Goal: Information Seeking & Learning: Find specific fact

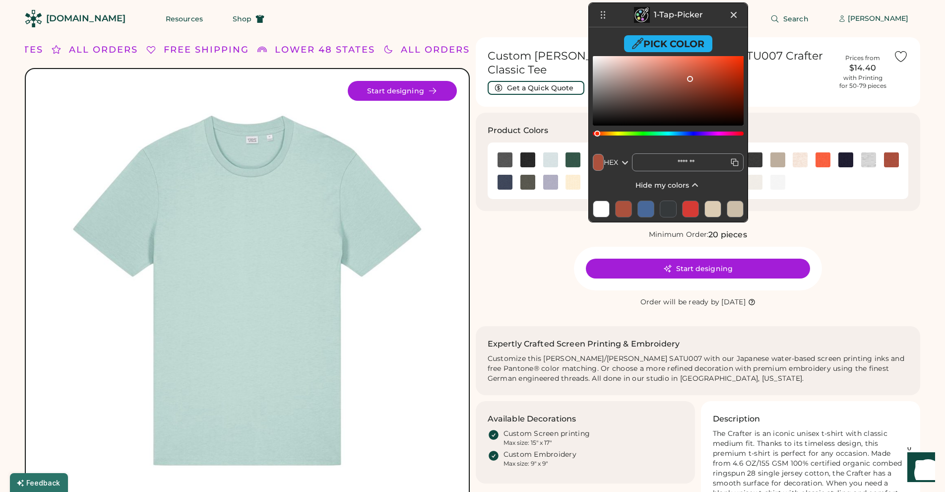
click at [733, 13] on icon at bounding box center [734, 15] width 12 height 12
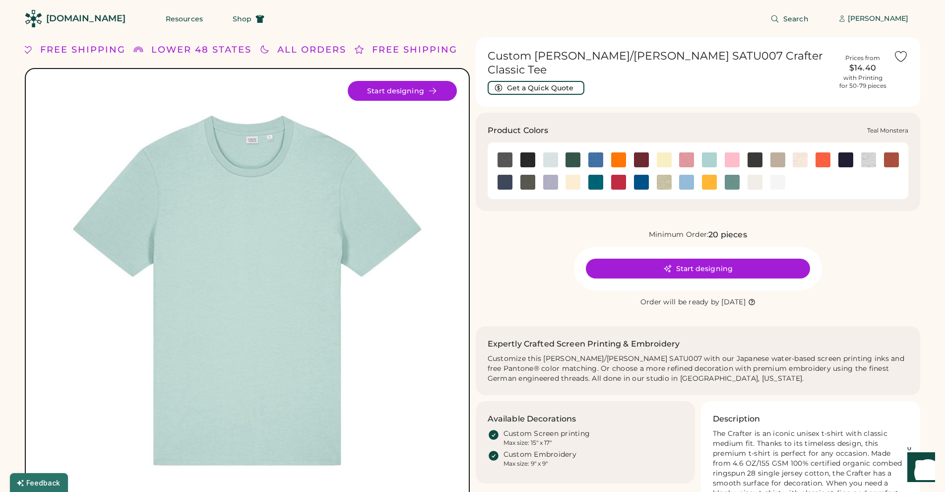
click at [729, 175] on img at bounding box center [732, 182] width 15 height 15
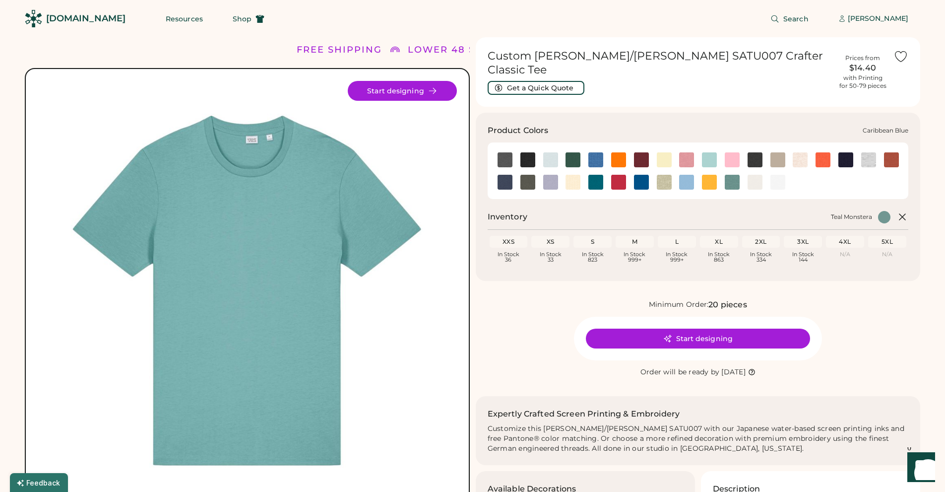
click at [711, 152] on img at bounding box center [709, 159] width 15 height 15
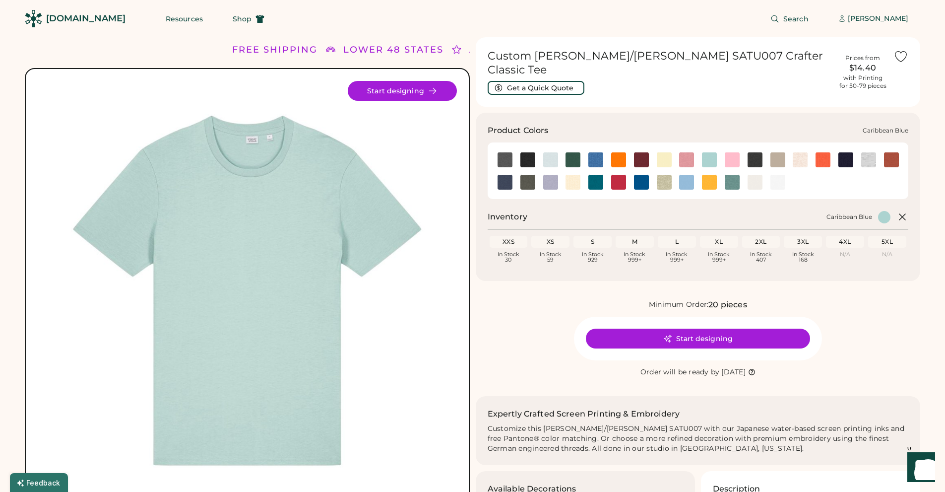
click at [709, 153] on img at bounding box center [709, 159] width 15 height 15
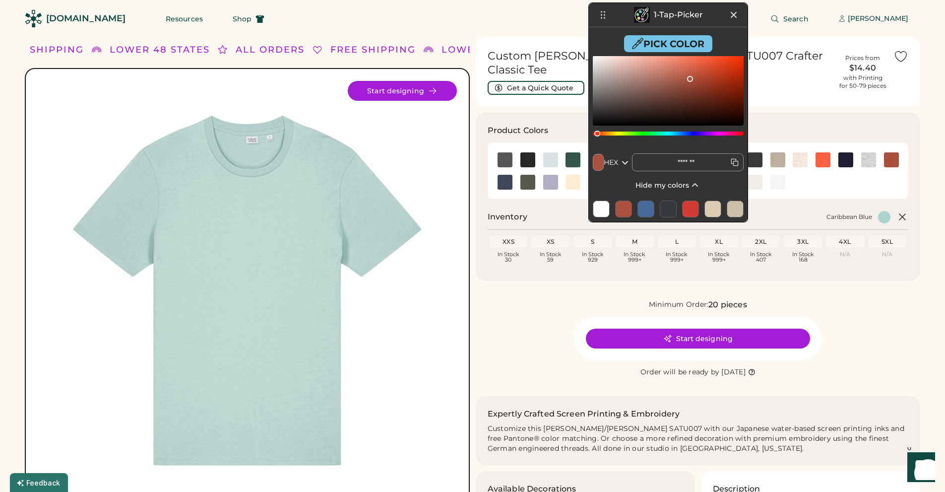
click at [693, 38] on button "Pick Color" at bounding box center [668, 43] width 88 height 17
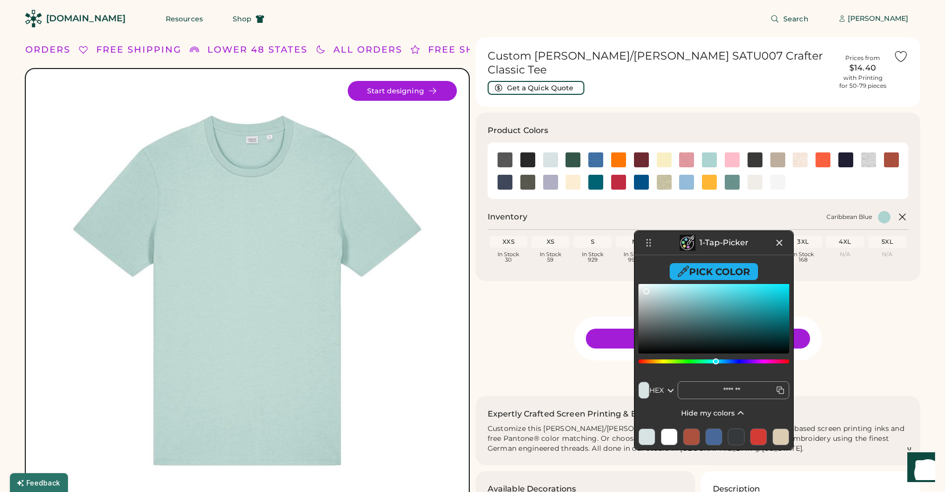
drag, startPoint x: 656, startPoint y: 13, endPoint x: 701, endPoint y: 241, distance: 232.2
click at [701, 241] on p "1-Tap-Picker" at bounding box center [723, 243] width 49 height 8
click at [724, 272] on button "Pick Color" at bounding box center [714, 271] width 88 height 17
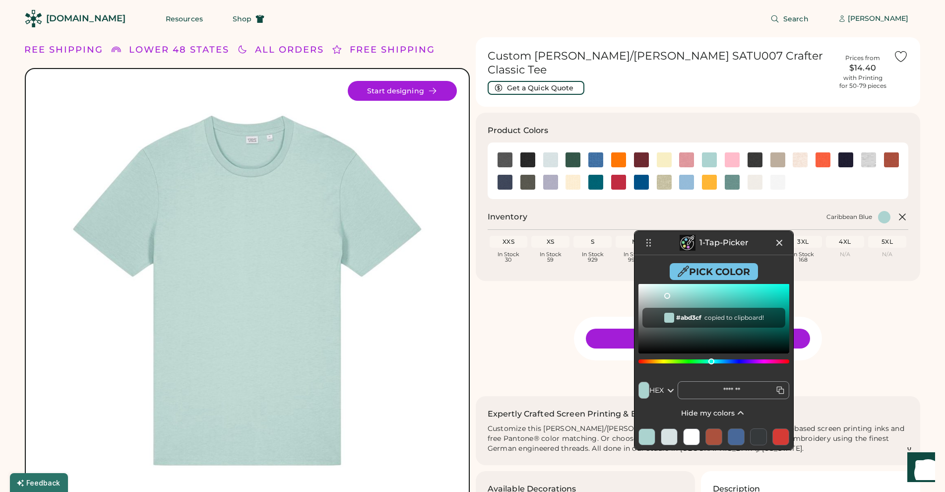
click at [720, 269] on button "Pick Color" at bounding box center [714, 271] width 88 height 17
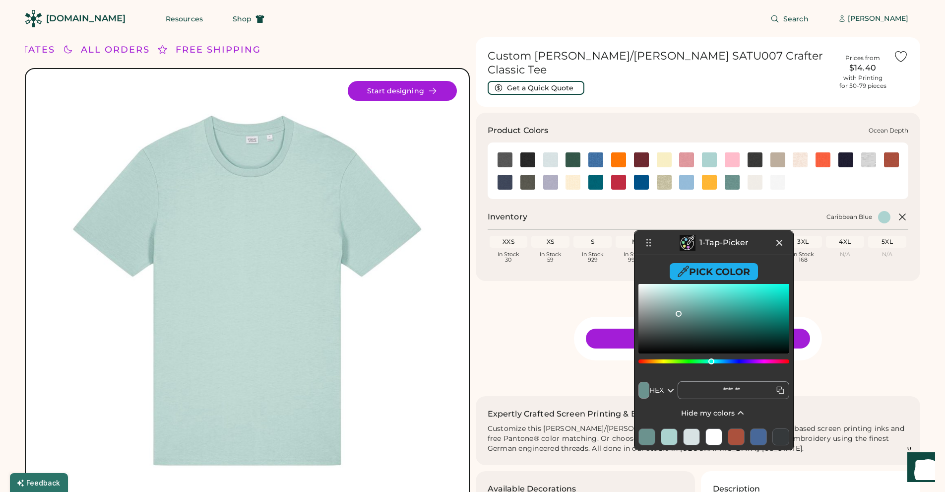
click at [599, 175] on img at bounding box center [595, 182] width 15 height 15
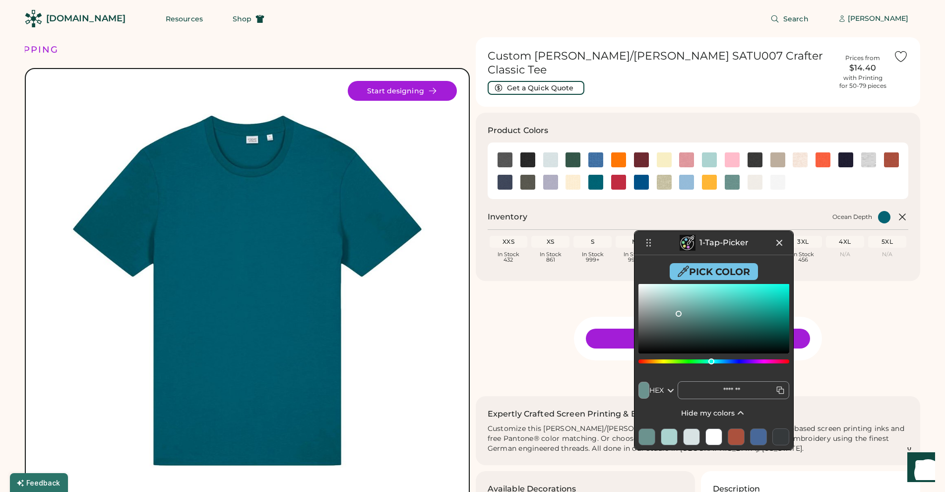
click at [711, 270] on button "Pick Color" at bounding box center [714, 271] width 88 height 17
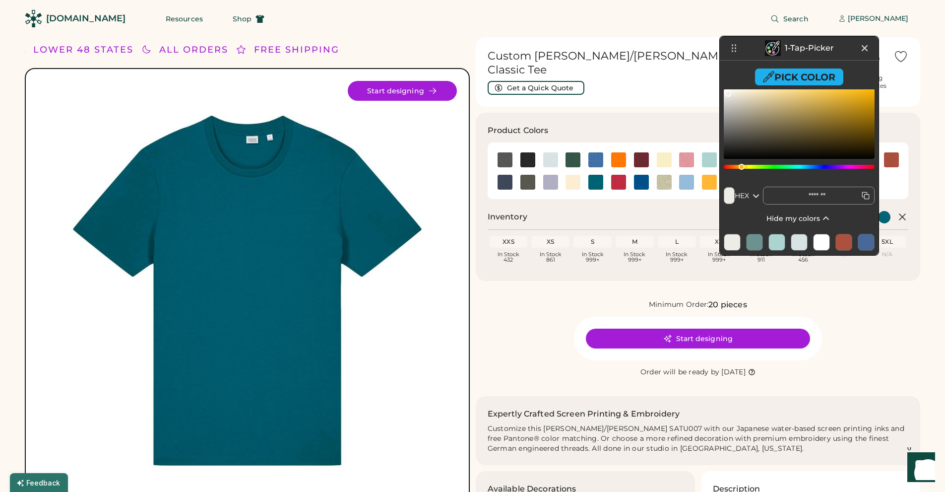
drag, startPoint x: 721, startPoint y: 246, endPoint x: 806, endPoint y: 51, distance: 212.3
click at [806, 51] on p "1-Tap-Picker" at bounding box center [809, 48] width 49 height 8
click at [730, 243] on div at bounding box center [732, 242] width 17 height 17
click at [865, 195] on icon at bounding box center [867, 196] width 4 height 4
click at [865, 195] on input "*******" at bounding box center [819, 195] width 112 height 18
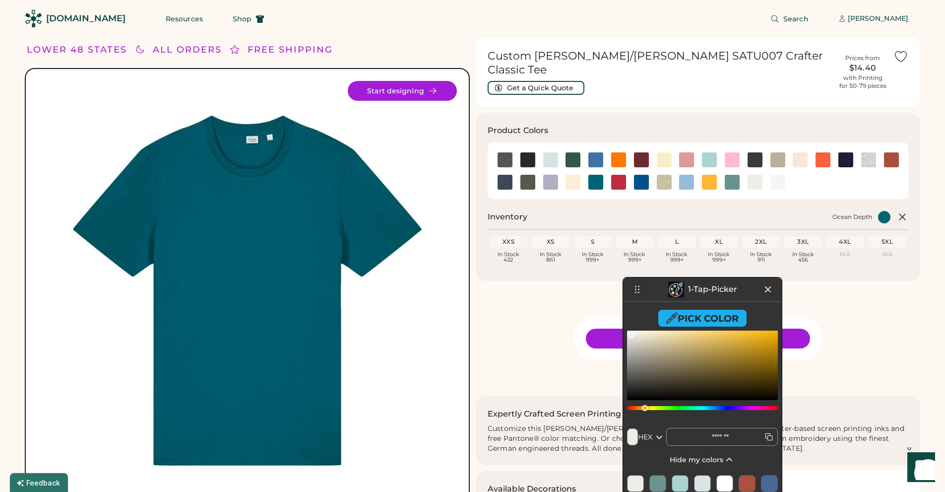
drag, startPoint x: 808, startPoint y: 47, endPoint x: 711, endPoint y: 288, distance: 259.7
click at [711, 288] on p "1-Tap-Picker" at bounding box center [712, 289] width 49 height 8
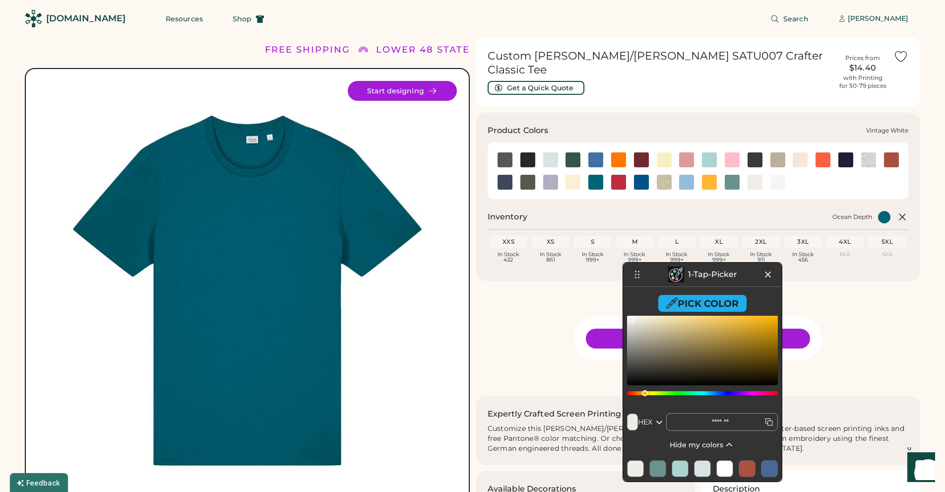
click at [757, 175] on img at bounding box center [754, 182] width 15 height 15
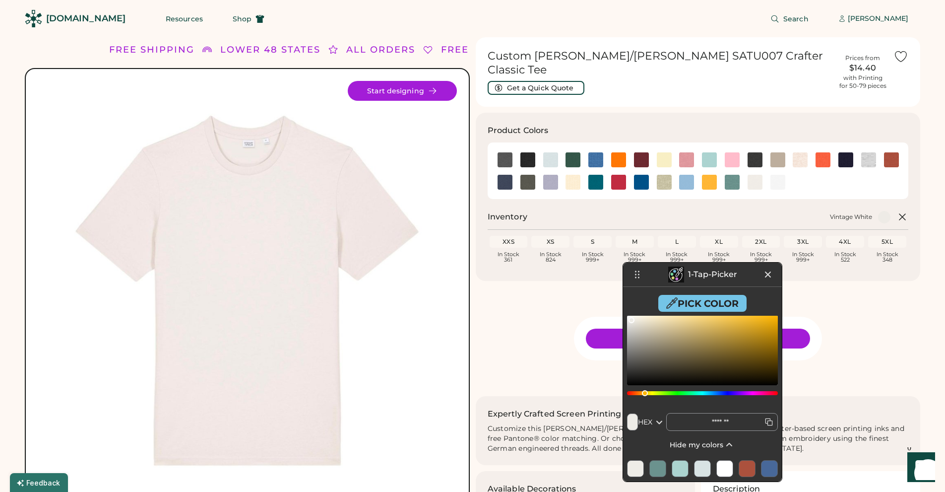
click at [706, 305] on button "Pick Color" at bounding box center [702, 303] width 88 height 17
click at [770, 422] on icon at bounding box center [769, 422] width 10 height 10
click at [770, 422] on input "*******" at bounding box center [722, 422] width 112 height 18
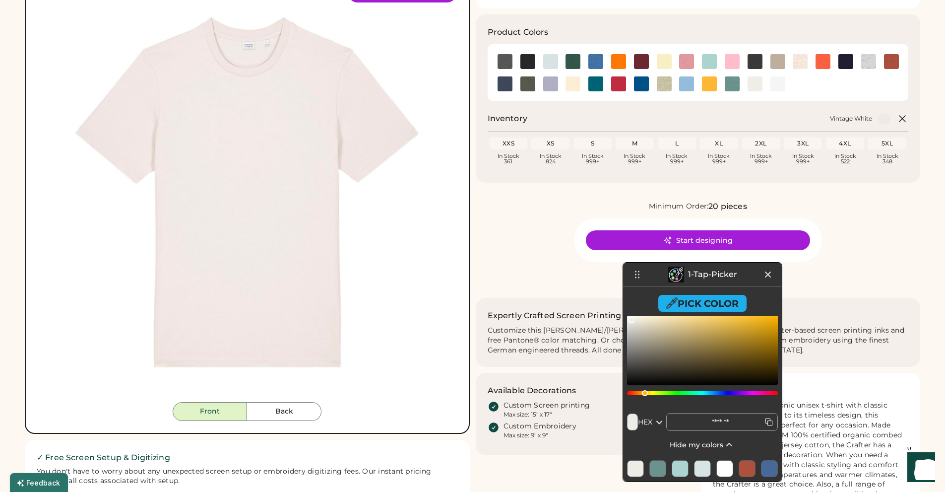
scroll to position [99, 0]
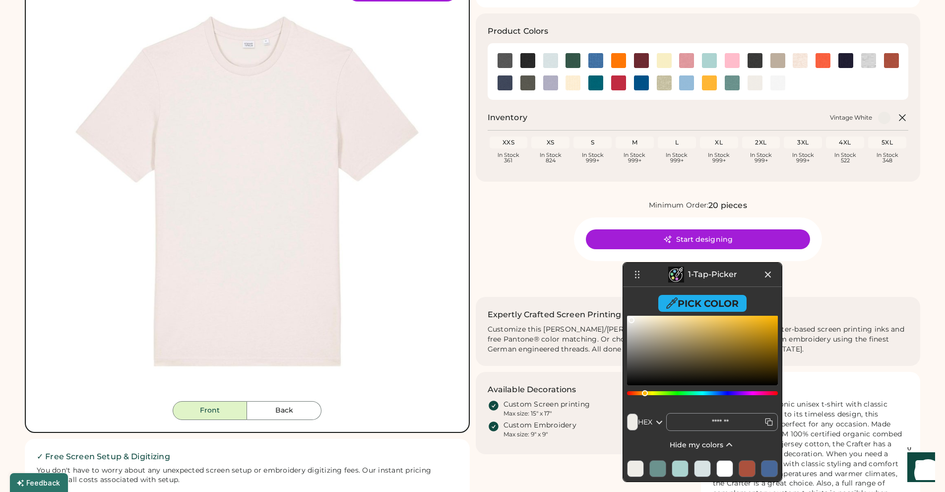
click at [704, 469] on div at bounding box center [702, 468] width 17 height 17
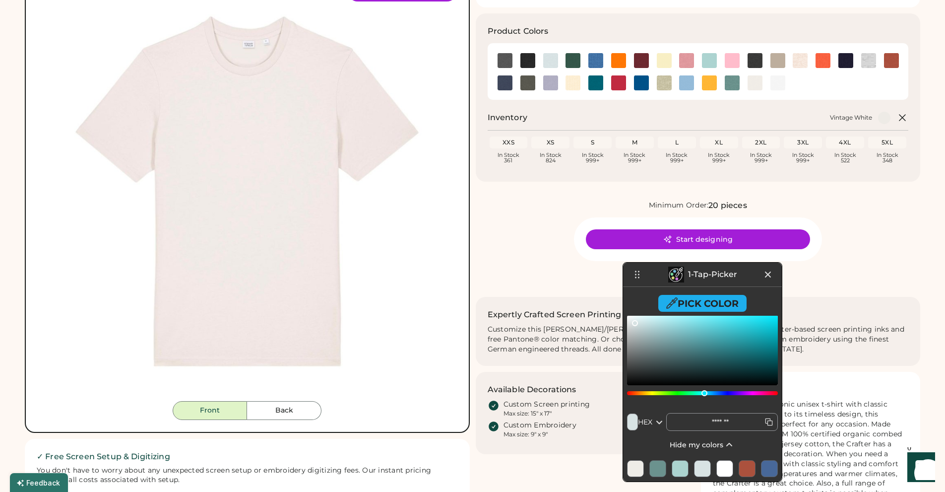
click at [768, 419] on icon at bounding box center [769, 422] width 10 height 10
click at [768, 419] on input "*******" at bounding box center [722, 422] width 112 height 18
click at [705, 471] on div at bounding box center [702, 468] width 17 height 17
click at [766, 422] on icon at bounding box center [769, 422] width 10 height 10
click at [766, 422] on input "*******" at bounding box center [722, 422] width 112 height 18
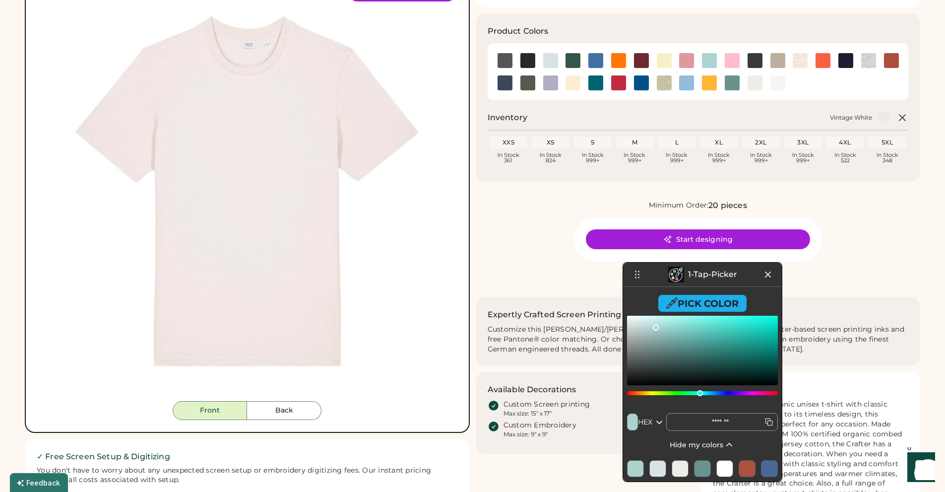
click at [703, 468] on div at bounding box center [702, 468] width 17 height 17
click at [768, 421] on icon at bounding box center [770, 423] width 4 height 4
click at [768, 421] on input "*******" at bounding box center [722, 422] width 112 height 18
click at [665, 77] on img at bounding box center [664, 82] width 15 height 15
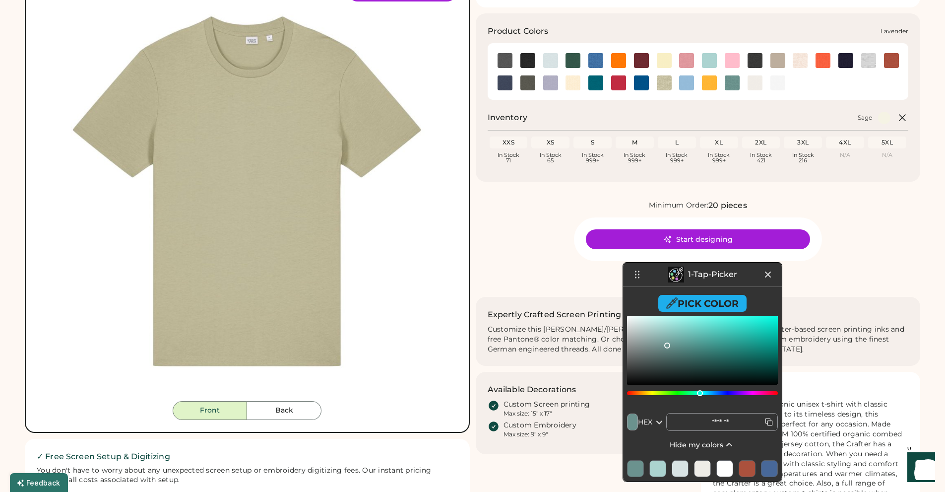
click at [550, 75] on img at bounding box center [550, 82] width 15 height 15
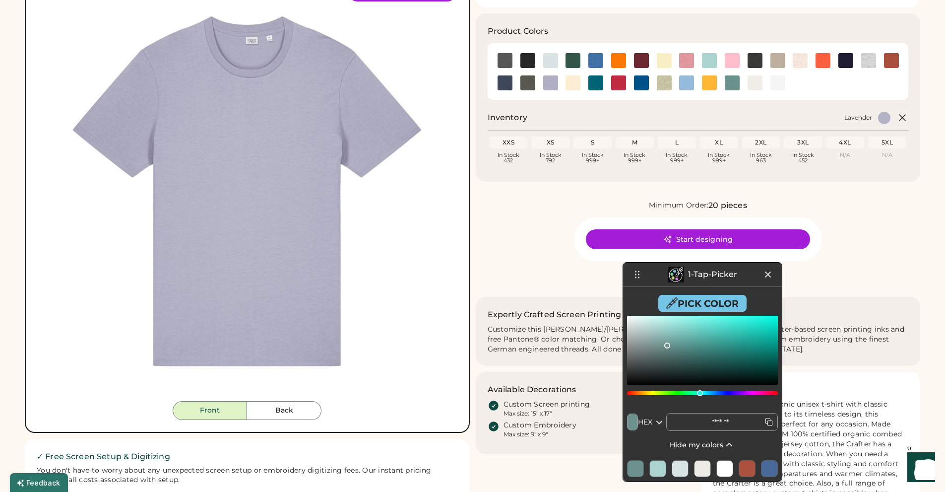
click at [706, 304] on button "Pick Color" at bounding box center [702, 303] width 88 height 17
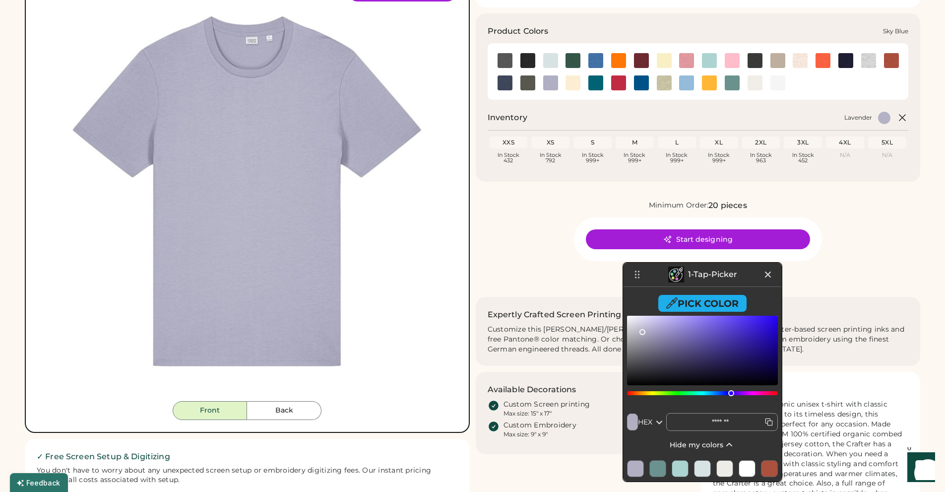
click at [686, 77] on img at bounding box center [686, 82] width 15 height 15
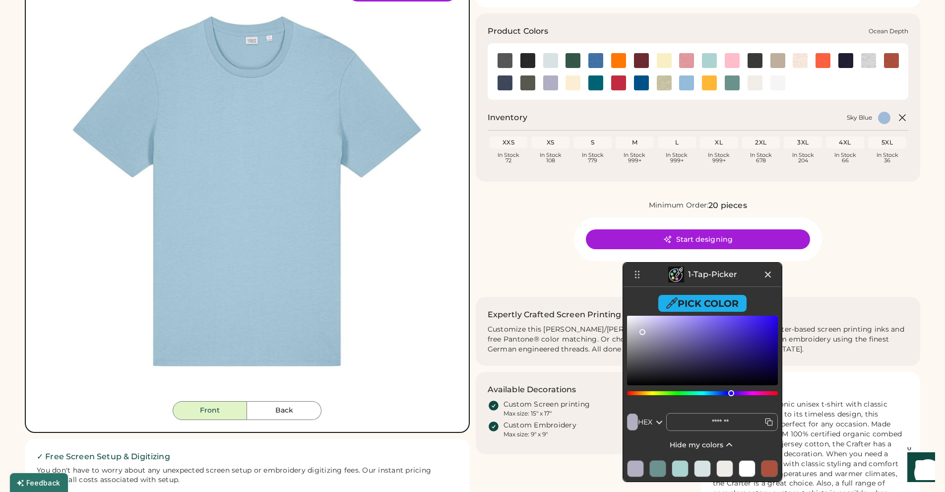
click at [594, 77] on img at bounding box center [595, 82] width 15 height 15
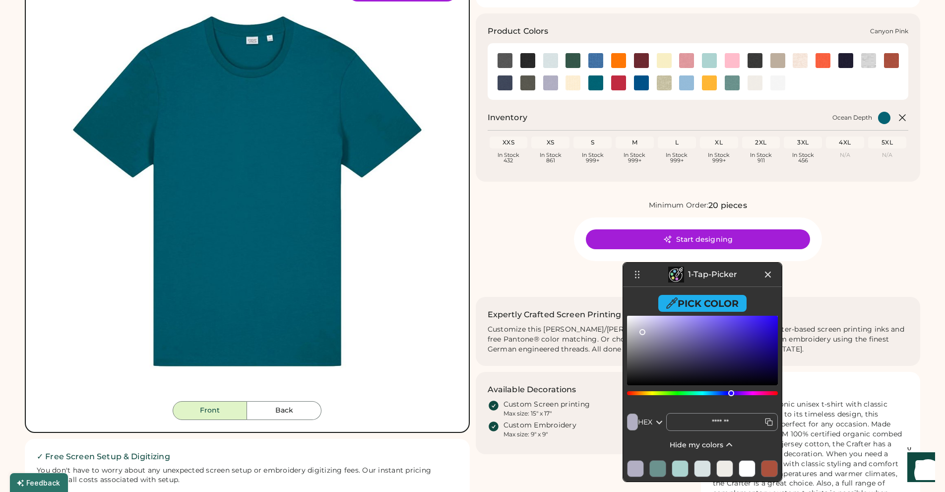
click at [689, 53] on img at bounding box center [686, 60] width 15 height 15
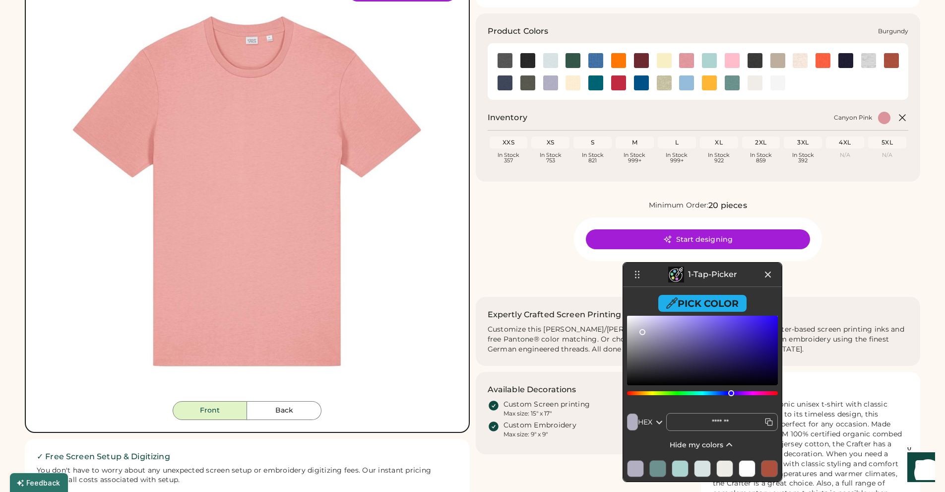
click at [642, 56] on img at bounding box center [641, 60] width 15 height 15
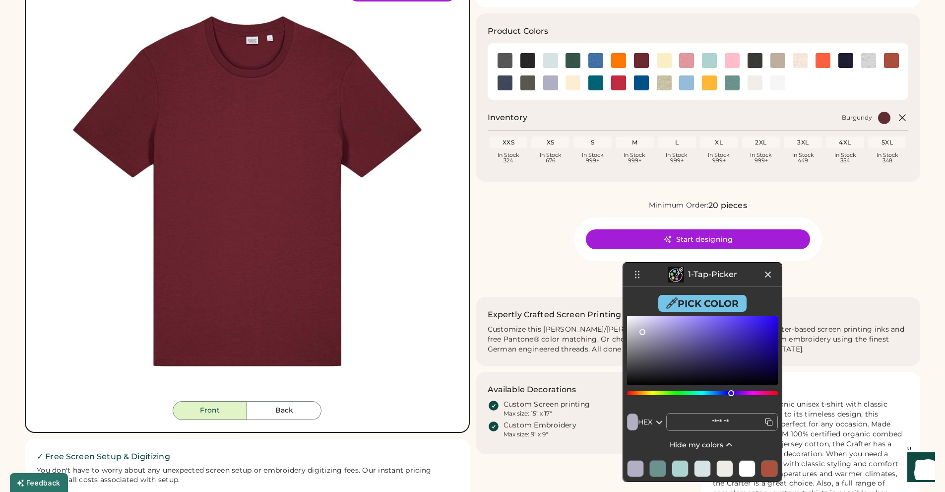
click at [697, 304] on button "Pick Color" at bounding box center [702, 303] width 88 height 17
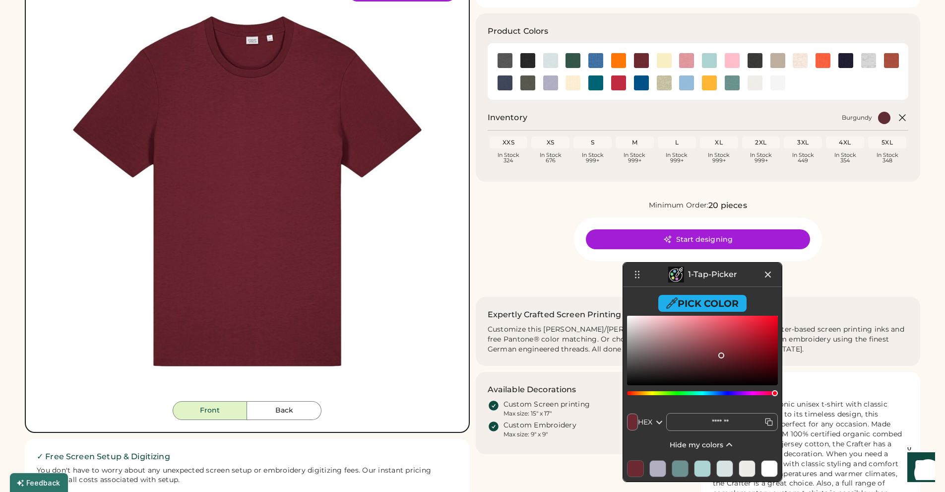
click at [769, 422] on icon at bounding box center [769, 422] width 10 height 10
click at [769, 422] on input "*******" at bounding box center [722, 422] width 112 height 18
click at [780, 53] on img at bounding box center [777, 60] width 15 height 15
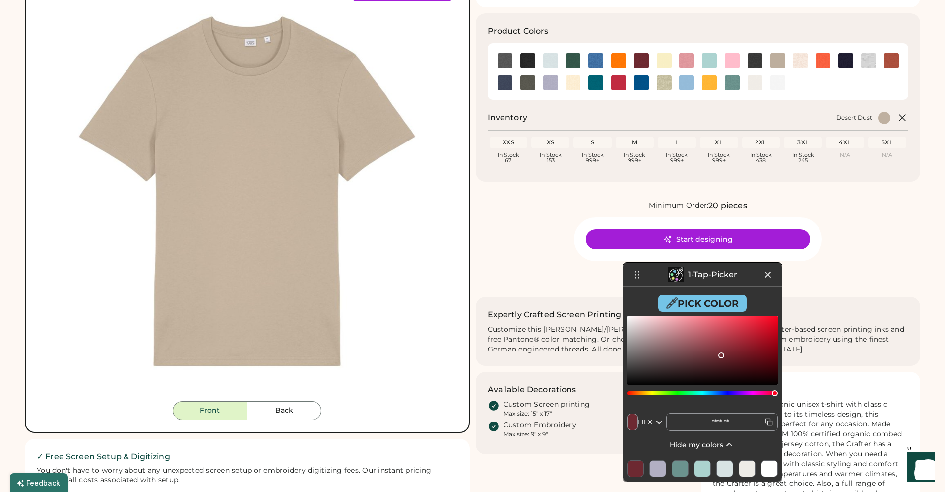
click at [696, 301] on button "Pick Color" at bounding box center [702, 303] width 88 height 17
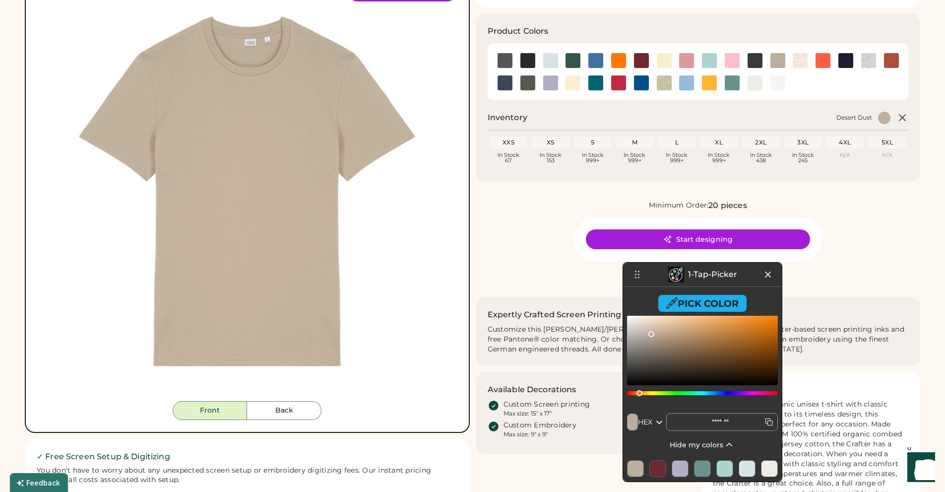
click at [767, 421] on icon at bounding box center [769, 422] width 10 height 10
click at [767, 421] on input "*******" at bounding box center [722, 422] width 112 height 18
